Goal: Use online tool/utility: Utilize a website feature to perform a specific function

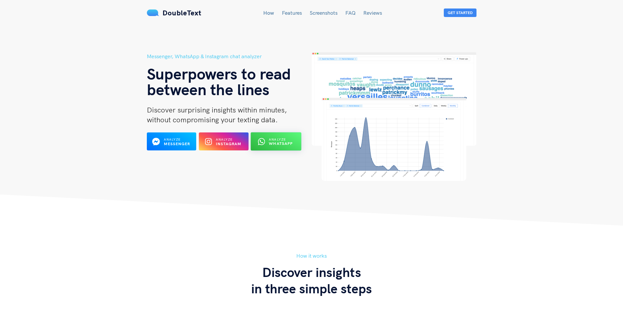
click at [285, 143] on b "WhatsApp" at bounding box center [281, 143] width 24 height 5
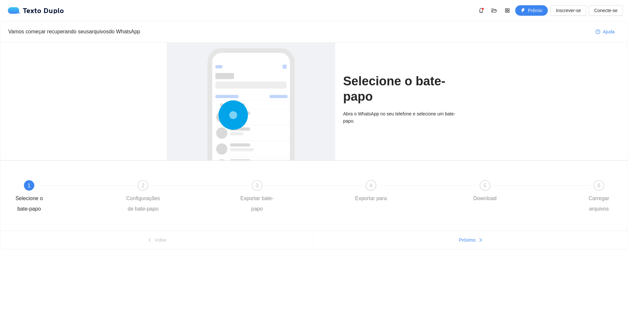
click at [583, 74] on div "Selecione o bate-papo Abra o WhatsApp no ​​seu telefone e selecione um bate-pap…" at bounding box center [314, 102] width 628 height 118
click at [603, 9] on font "Conecte-se" at bounding box center [606, 10] width 24 height 5
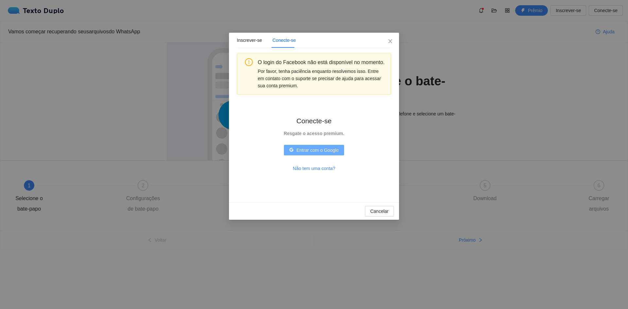
click at [319, 149] on font "Entrar com o Google" at bounding box center [318, 150] width 42 height 5
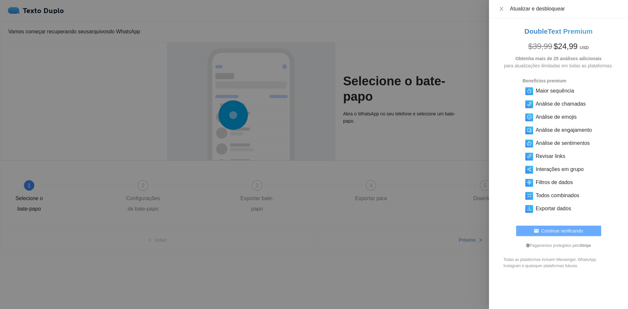
click at [554, 235] on span "Continue verificando" at bounding box center [563, 230] width 42 height 7
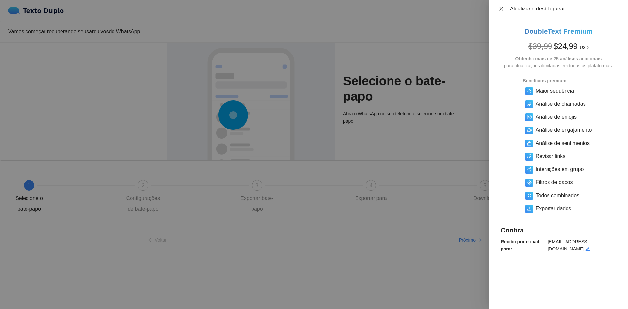
click at [500, 10] on icon "fechar" at bounding box center [501, 8] width 5 height 5
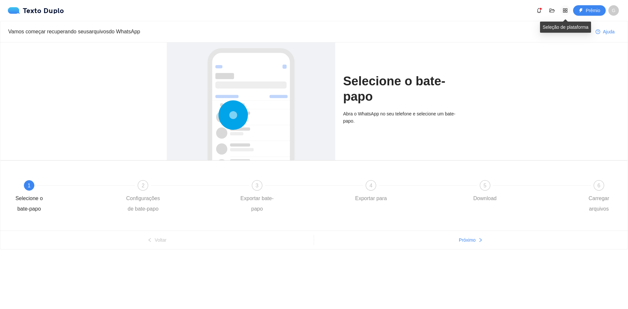
click at [563, 11] on span "loja de aplicativos" at bounding box center [566, 10] width 10 height 5
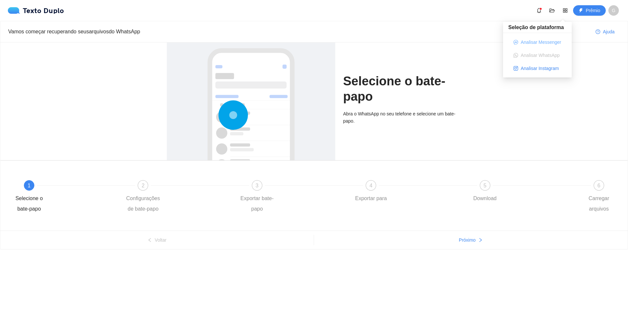
click at [533, 40] on font "Analisar Messenger" at bounding box center [541, 42] width 41 height 5
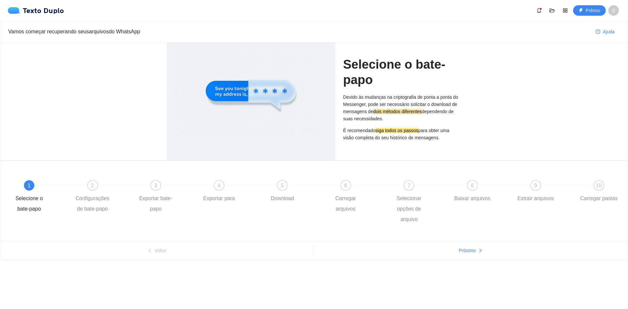
click at [388, 119] on p "Devido às mudanças na criptografia de ponta a ponta do Messenger, pode ser nece…" at bounding box center [402, 108] width 118 height 29
click at [467, 252] on font "Próximo" at bounding box center [467, 250] width 17 height 5
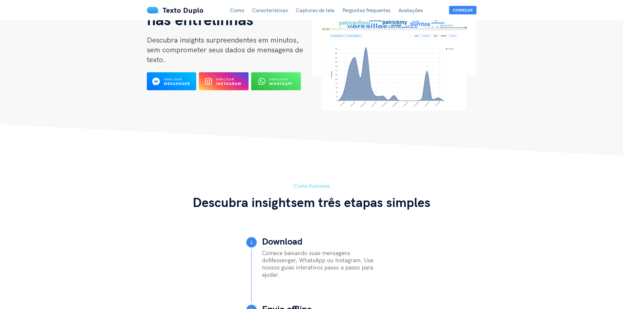
scroll to position [65, 0]
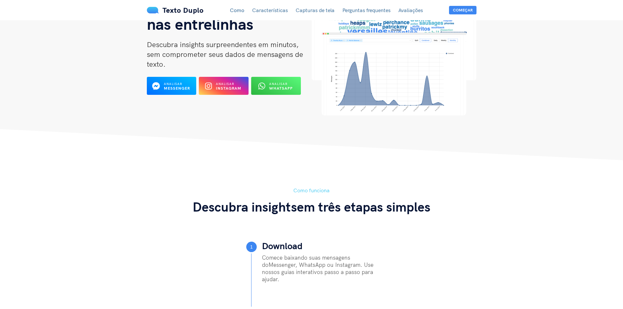
click at [314, 190] on font "Como funciona" at bounding box center [312, 190] width 36 height 7
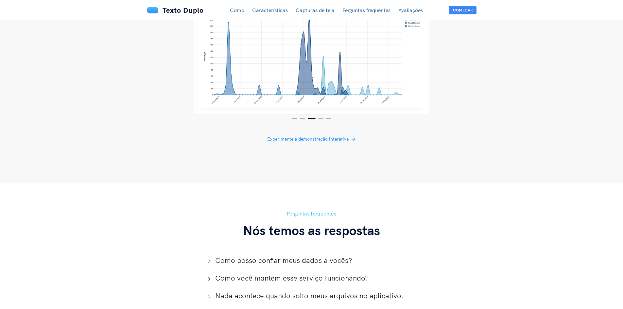
scroll to position [1276, 0]
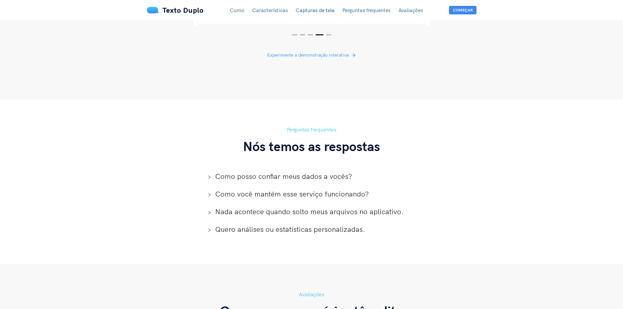
drag, startPoint x: 279, startPoint y: 250, endPoint x: 164, endPoint y: 207, distance: 121.8
click at [164, 207] on div "Perguntas frequentes Nós temos as respostas Como posso confiar meus dados a voc…" at bounding box center [312, 182] width 340 height 112
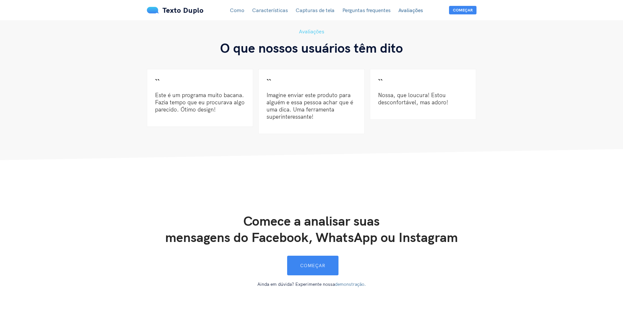
scroll to position [1636, 0]
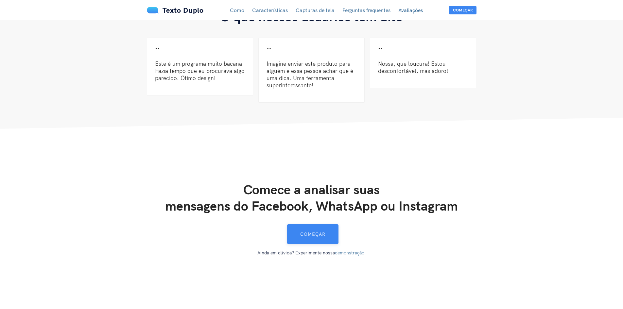
click at [322, 235] on font "Começar" at bounding box center [312, 234] width 25 height 6
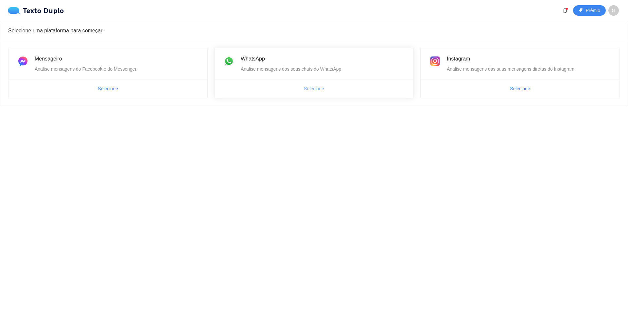
click at [300, 87] on button "Selecione" at bounding box center [314, 88] width 31 height 10
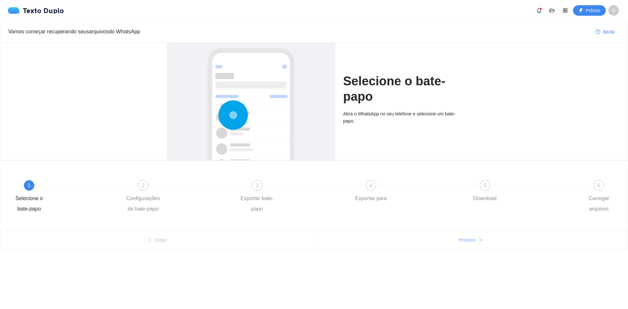
click at [472, 240] on font "Próximo" at bounding box center [467, 240] width 17 height 5
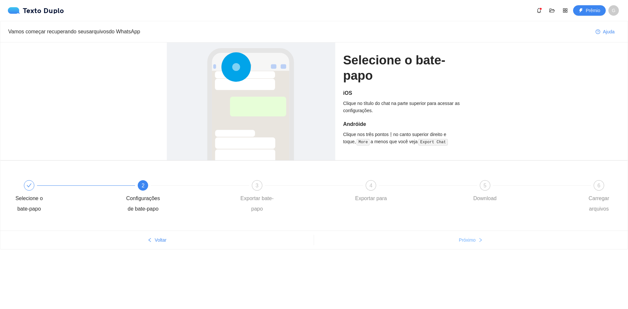
click at [468, 239] on font "Próximo" at bounding box center [467, 240] width 17 height 5
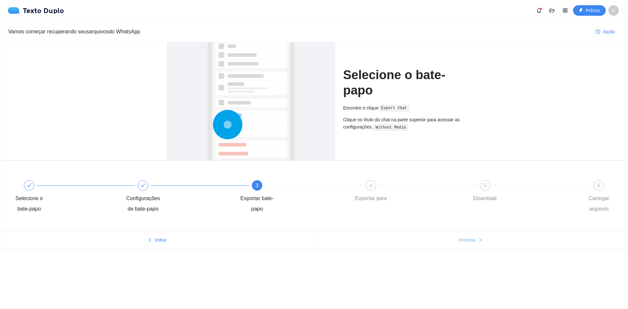
click at [467, 239] on font "Próximo" at bounding box center [467, 240] width 17 height 5
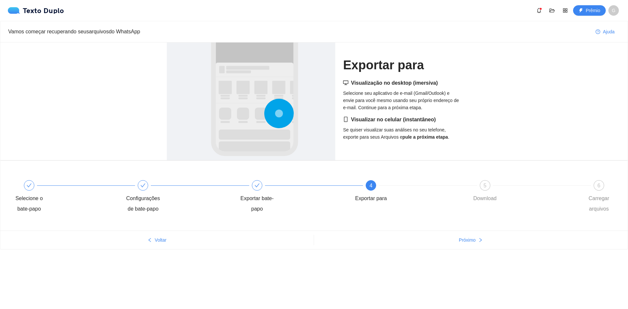
click at [500, 81] on div "Exportar para Visualização no desktop (imersiva) Selecione seu aplicativo de e-…" at bounding box center [314, 102] width 628 height 118
click at [445, 106] on div "Visualização no desktop (imersiva) Selecione seu aplicativo de e-mail (Gmail/Ou…" at bounding box center [402, 95] width 118 height 32
click at [476, 245] on button "Próximo" at bounding box center [471, 240] width 314 height 10
